Goal: Communication & Community: Answer question/provide support

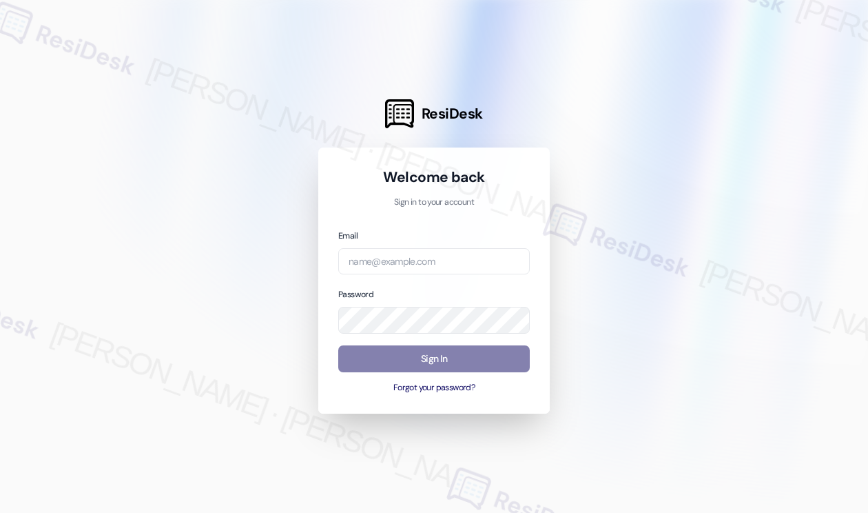
click at [416, 244] on div "Email" at bounding box center [434, 251] width 192 height 47
click at [420, 256] on input "email" at bounding box center [434, 261] width 192 height 27
type input "automated-surveys-rose_life-[PERSON_NAME].[PERSON_NAME]@rose_[DOMAIN_NAME]"
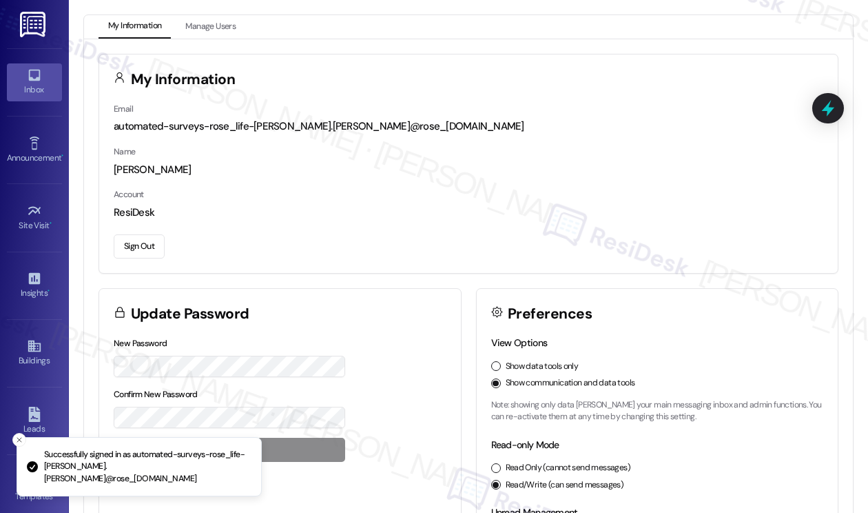
click at [25, 65] on link "Inbox" at bounding box center [34, 81] width 55 height 37
